Goal: Find specific page/section: Find specific page/section

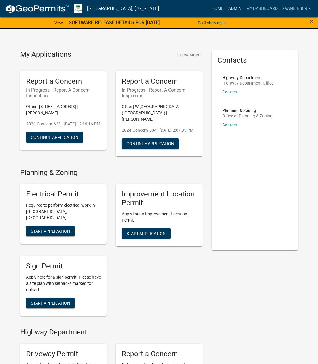
click at [232, 7] on link "Admin" at bounding box center [235, 8] width 18 height 11
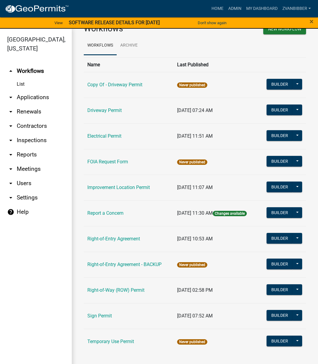
scroll to position [7, 0]
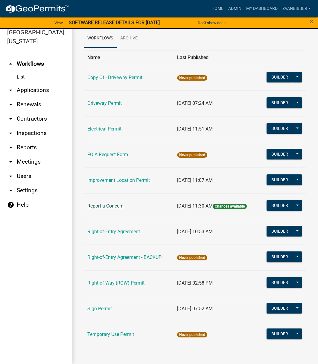
click at [103, 209] on link "Report a Concern" at bounding box center [105, 206] width 36 height 6
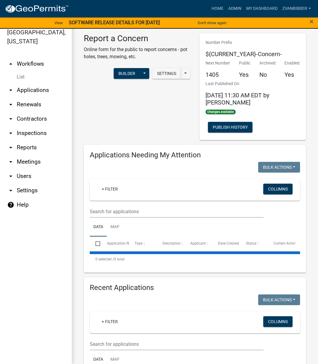
select select "1: 25"
select select "3: 100"
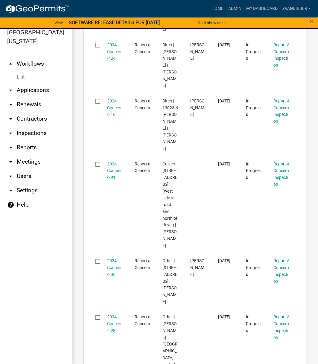
scroll to position [927, 0]
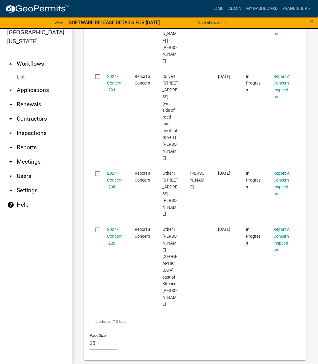
type input "[PERSON_NAME]"
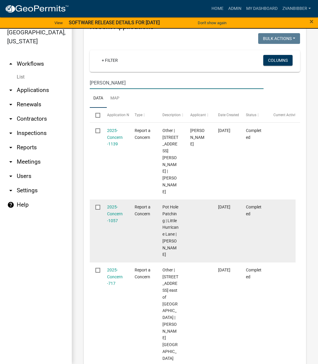
scroll to position [1285, 0]
